Goal: Task Accomplishment & Management: Manage account settings

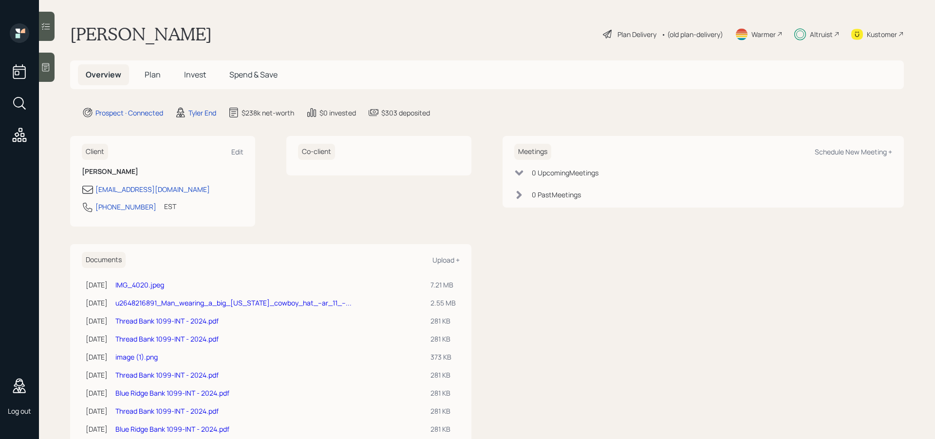
click at [618, 36] on div "Plan Delivery" at bounding box center [637, 34] width 39 height 10
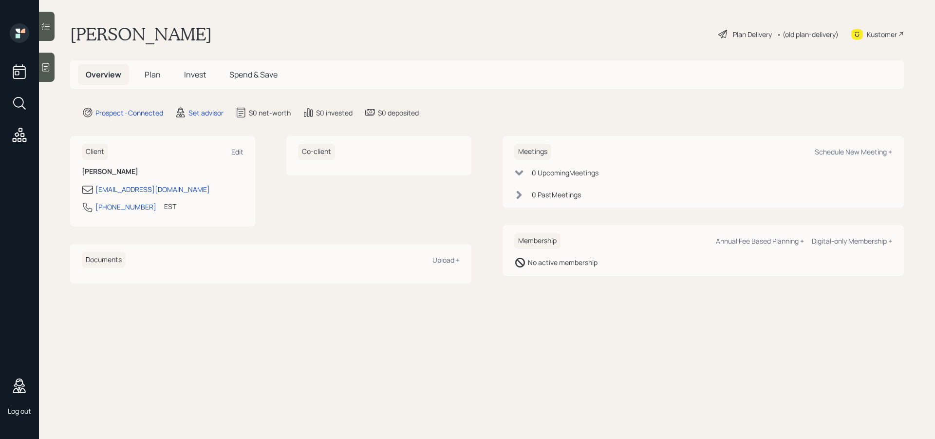
click at [239, 150] on div "Edit" at bounding box center [237, 151] width 12 height 9
